Goal: Information Seeking & Learning: Learn about a topic

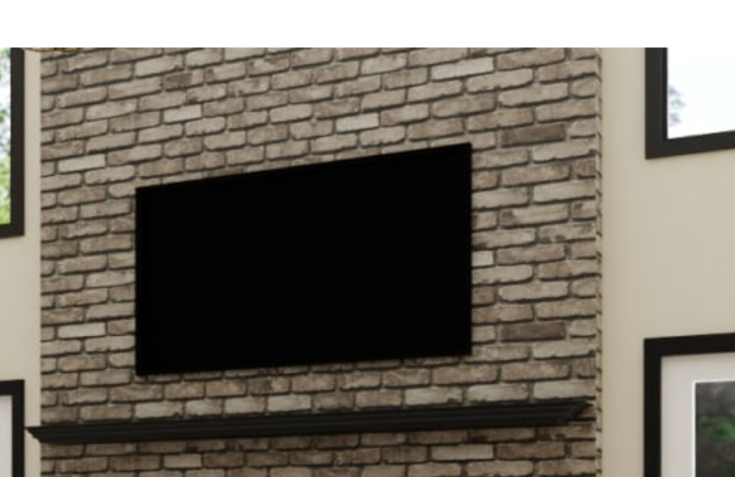
scroll to position [9145, 0]
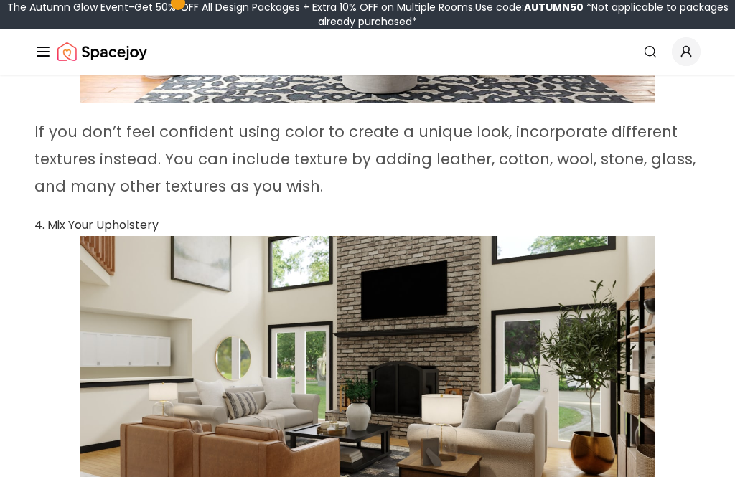
click at [630, 329] on img at bounding box center [367, 397] width 574 height 323
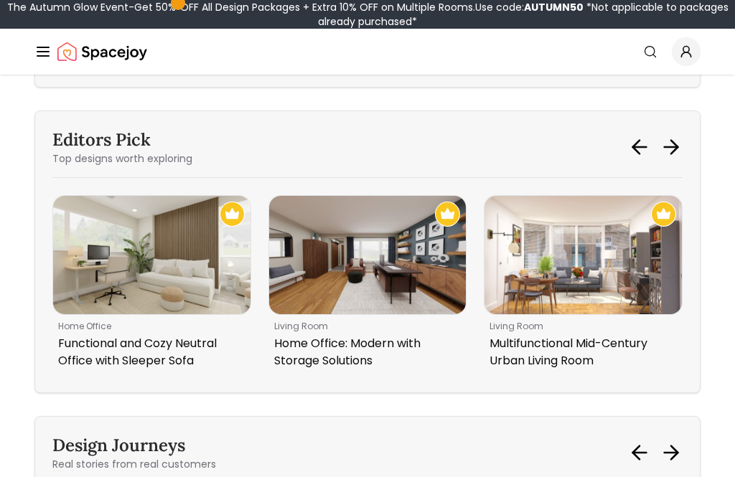
scroll to position [11562, 0]
click at [621, 303] on img "2 / 6" at bounding box center [582, 254] width 197 height 118
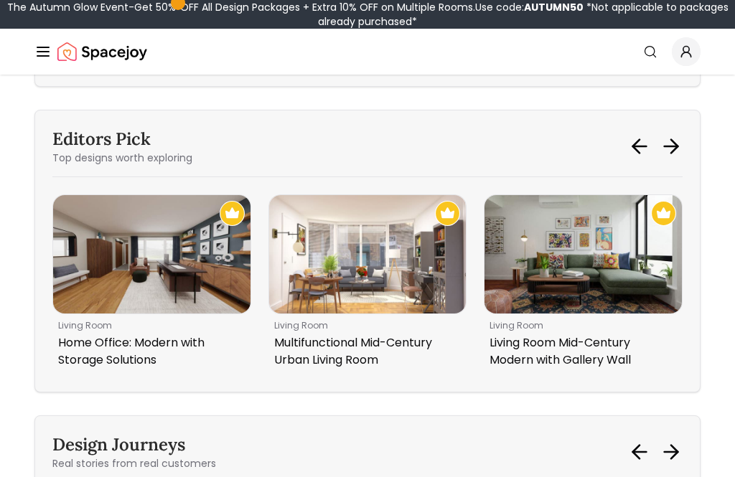
scroll to position [11585, 0]
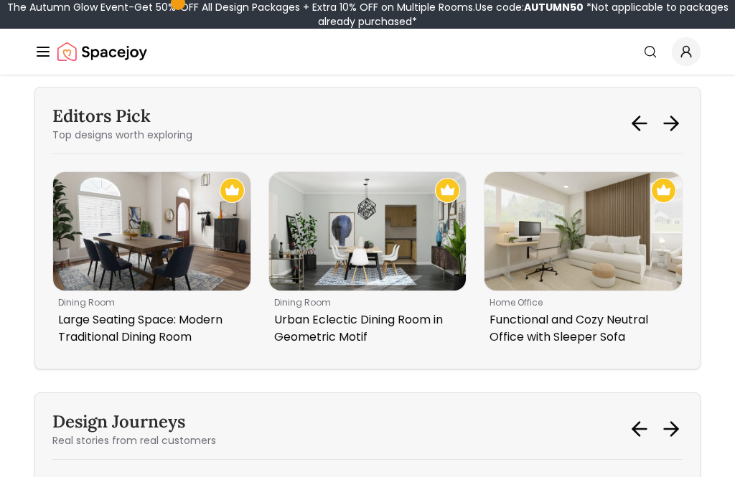
click at [392, 291] on img "5 / 6" at bounding box center [367, 231] width 197 height 118
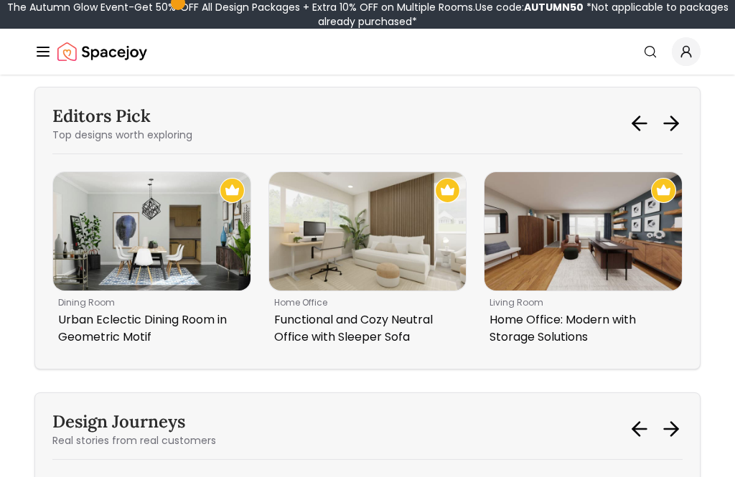
click at [642, 265] on img "1 / 6" at bounding box center [582, 231] width 197 height 118
click at [393, 289] on img "6 / 6" at bounding box center [367, 231] width 197 height 118
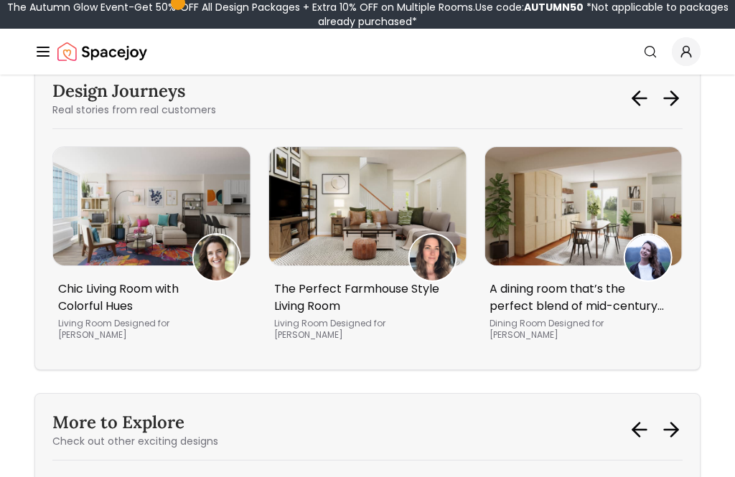
scroll to position [11915, 0]
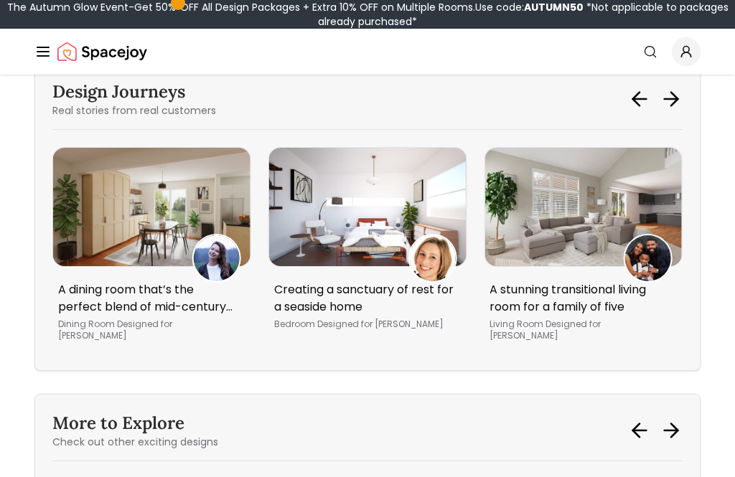
click at [103, 244] on img "5 / 5" at bounding box center [151, 207] width 197 height 118
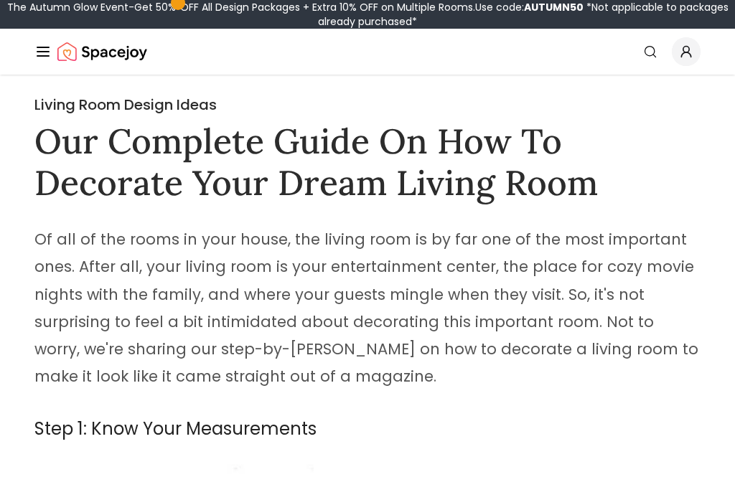
scroll to position [11961, 0]
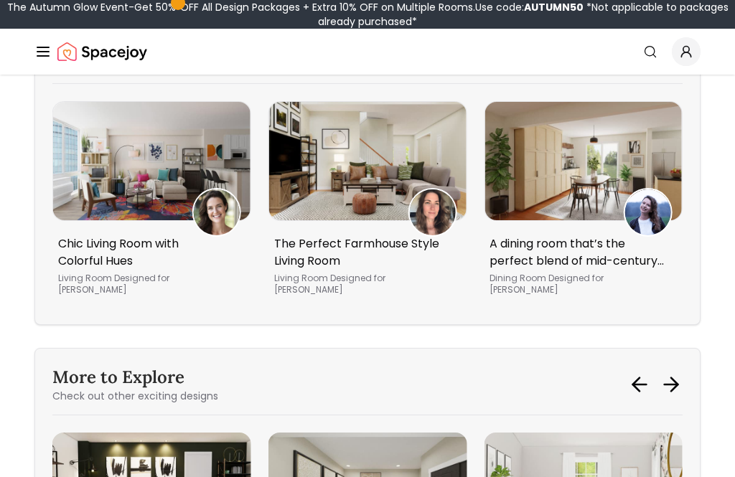
click at [118, 202] on img "3 / 5" at bounding box center [151, 161] width 197 height 118
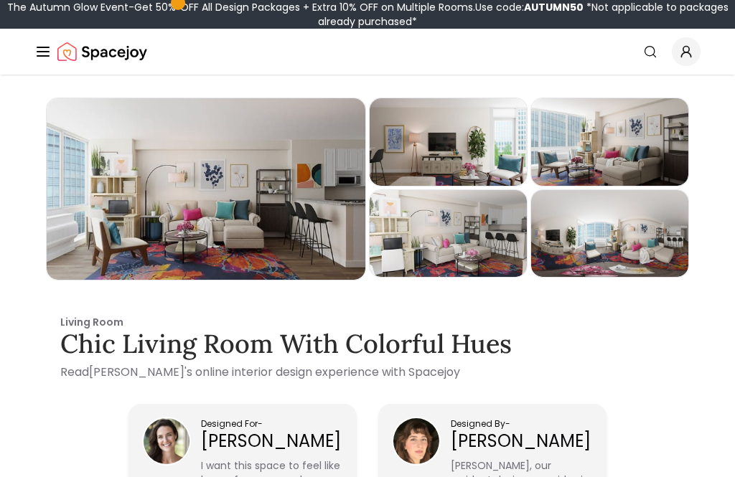
click at [484, 236] on div "Preview" at bounding box center [447, 234] width 157 height 88
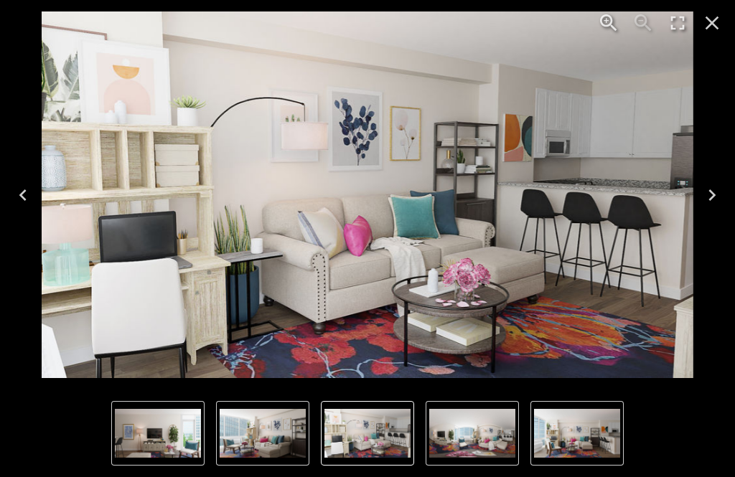
click at [702, 197] on icon "Next" at bounding box center [711, 195] width 23 height 23
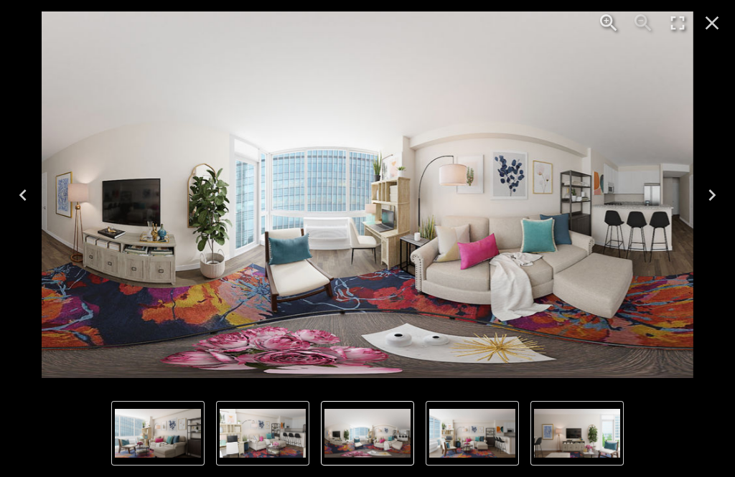
click at [709, 202] on icon "Next" at bounding box center [711, 195] width 23 height 23
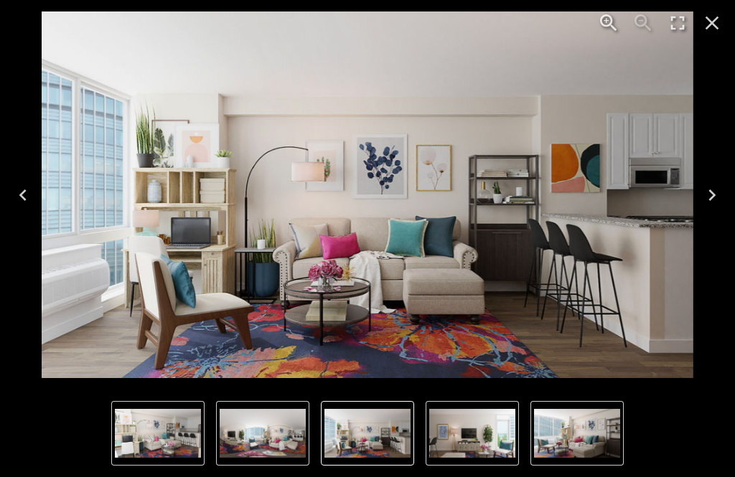
click at [711, 198] on icon "Next" at bounding box center [711, 194] width 7 height 11
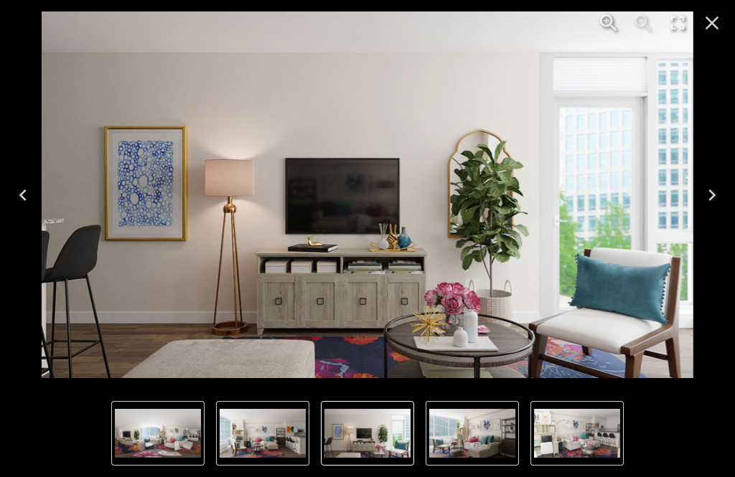
click at [705, 202] on icon "Next" at bounding box center [711, 195] width 23 height 23
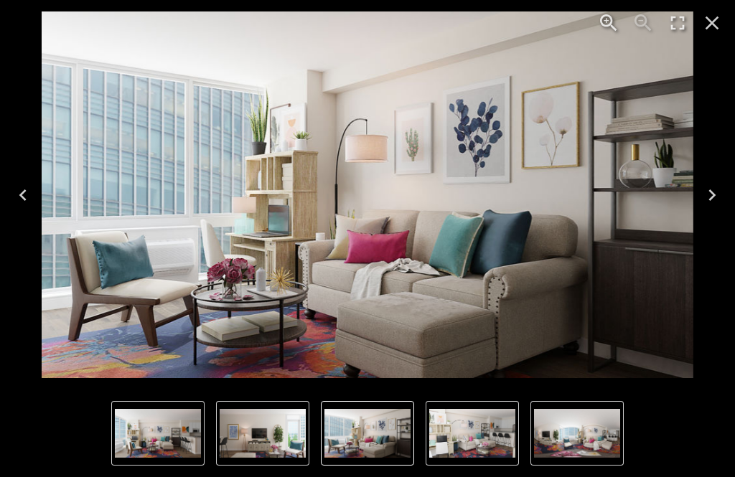
click at [708, 19] on icon "Close" at bounding box center [712, 24] width 14 height 14
